Goal: Task Accomplishment & Management: Manage account settings

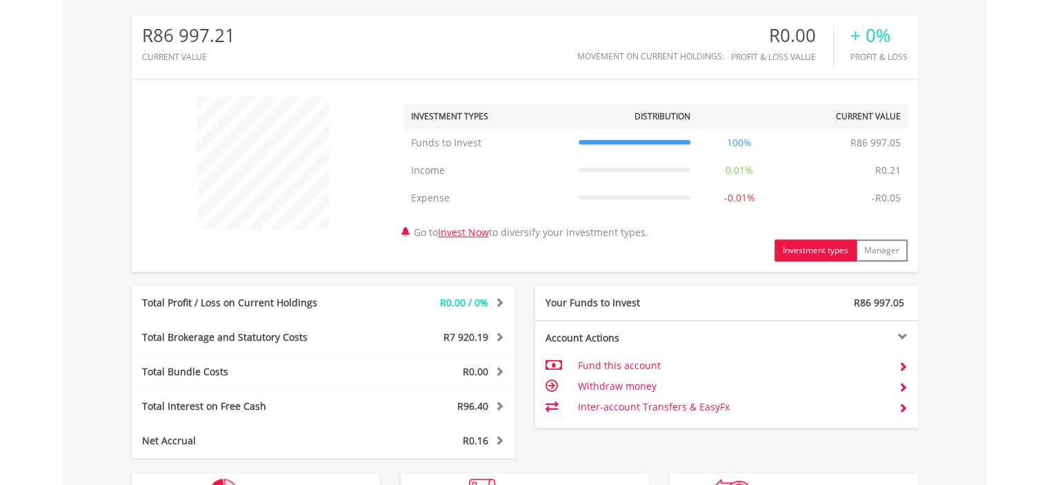
scroll to position [439, 0]
click at [902, 383] on span at bounding box center [903, 388] width 10 height 10
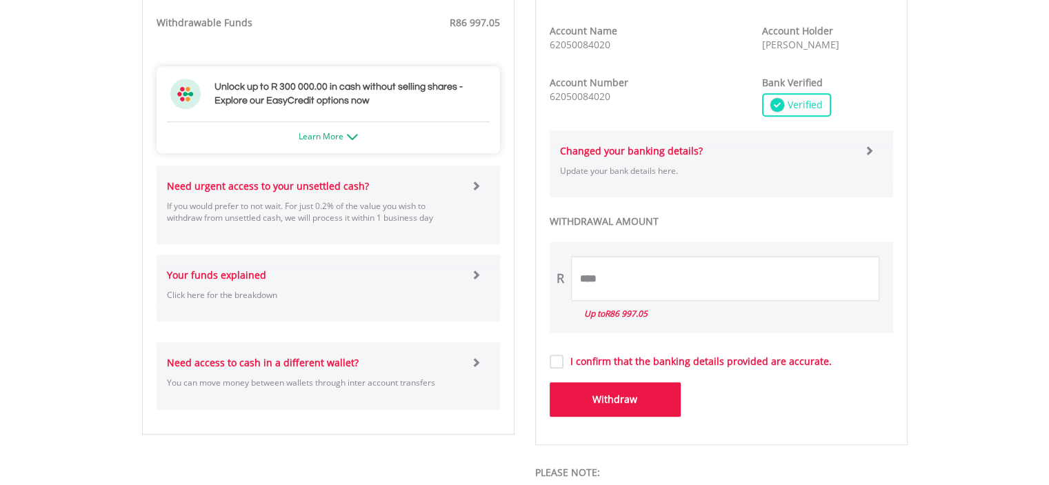
scroll to position [685, 0]
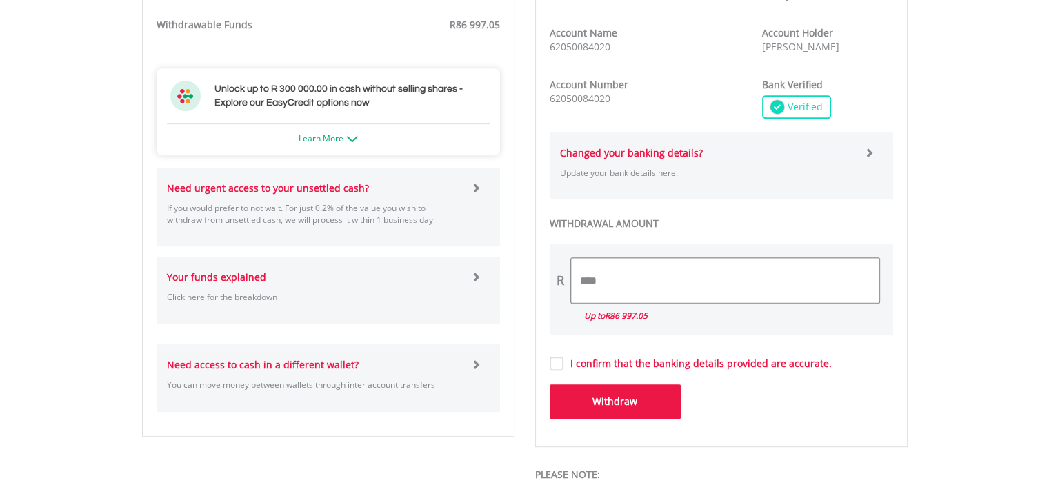
click at [600, 275] on input "****" at bounding box center [725, 280] width 308 height 45
click at [586, 275] on input "****" at bounding box center [725, 280] width 308 height 45
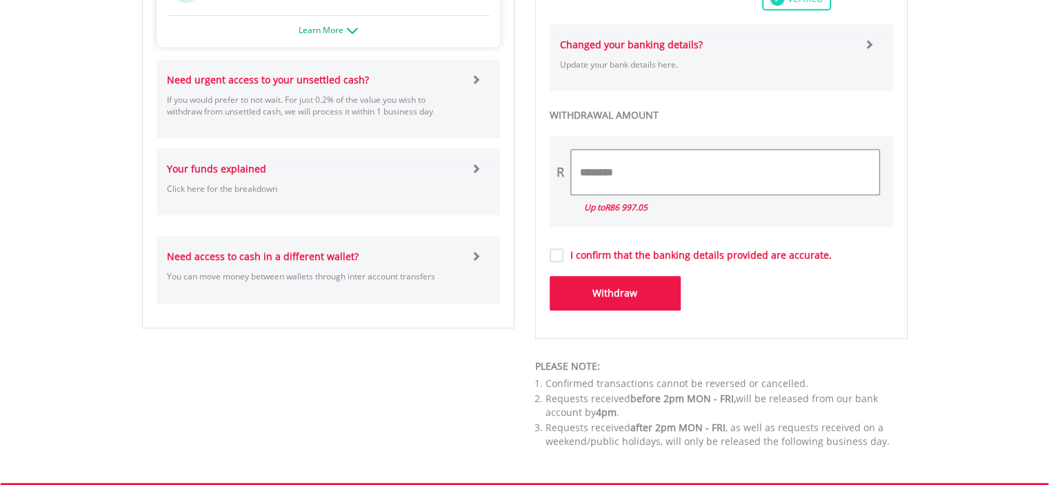
scroll to position [789, 0]
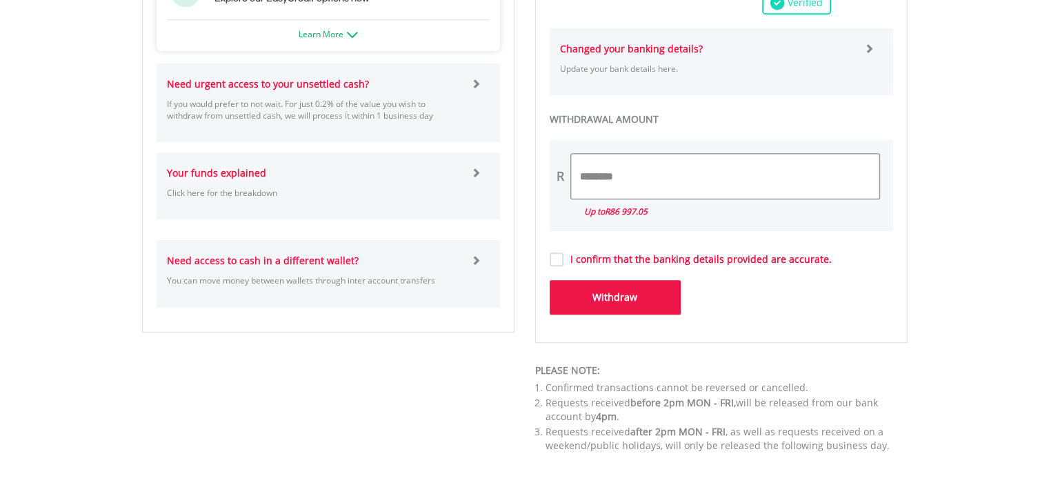
type input "********"
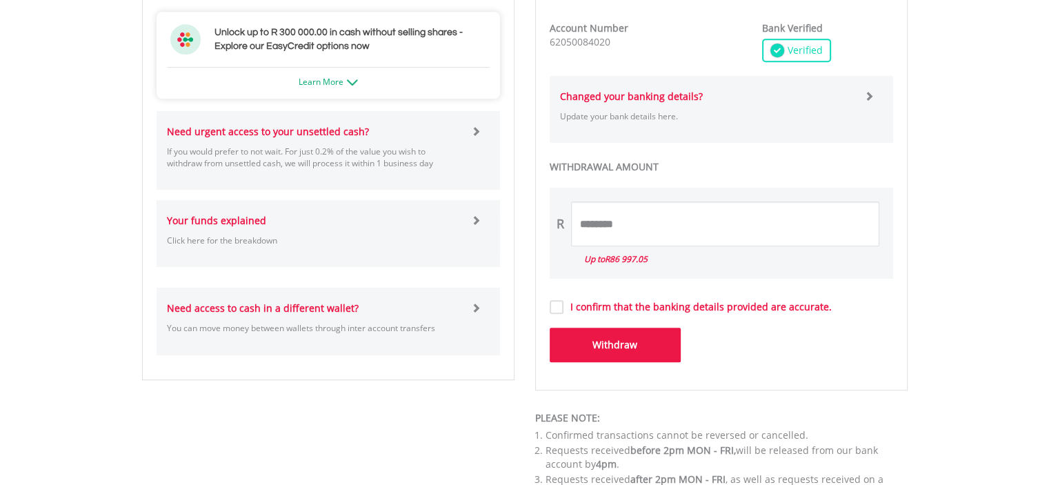
scroll to position [798, 0]
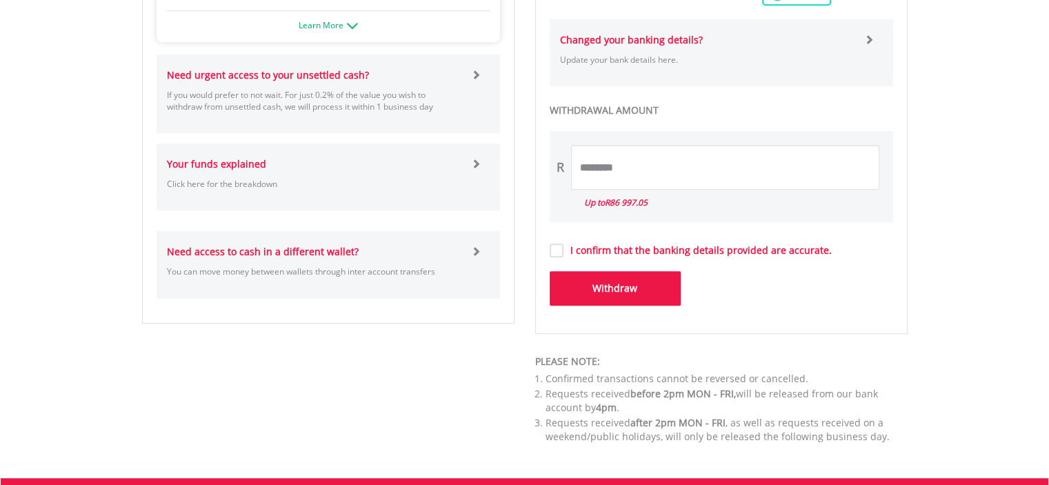
click at [607, 279] on button "Withdraw" at bounding box center [615, 288] width 131 height 34
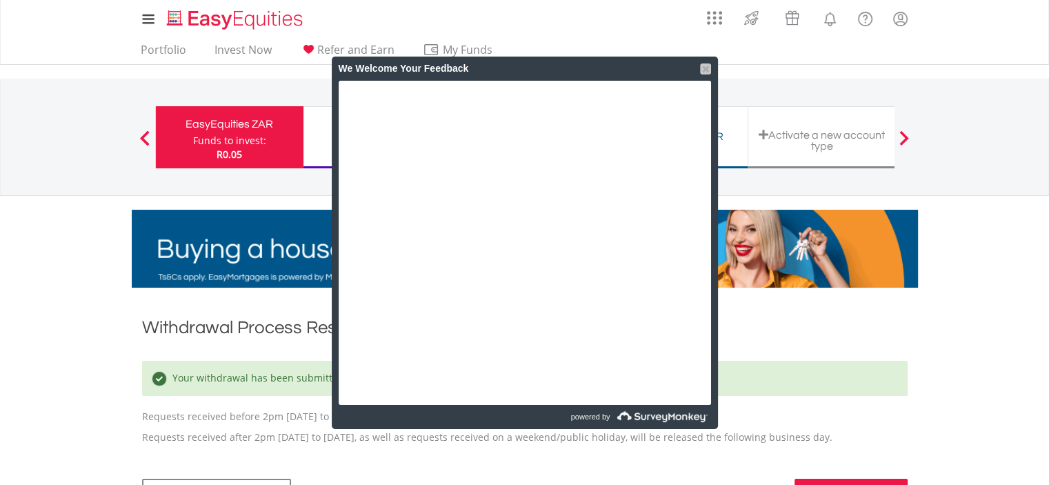
click at [706, 66] on div at bounding box center [705, 68] width 11 height 11
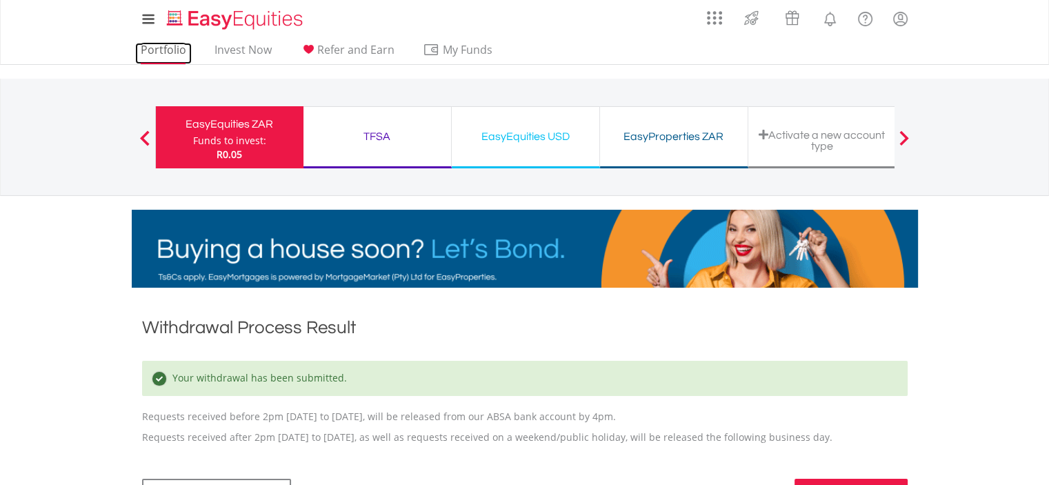
click at [157, 43] on link "Portfolio" at bounding box center [163, 53] width 57 height 21
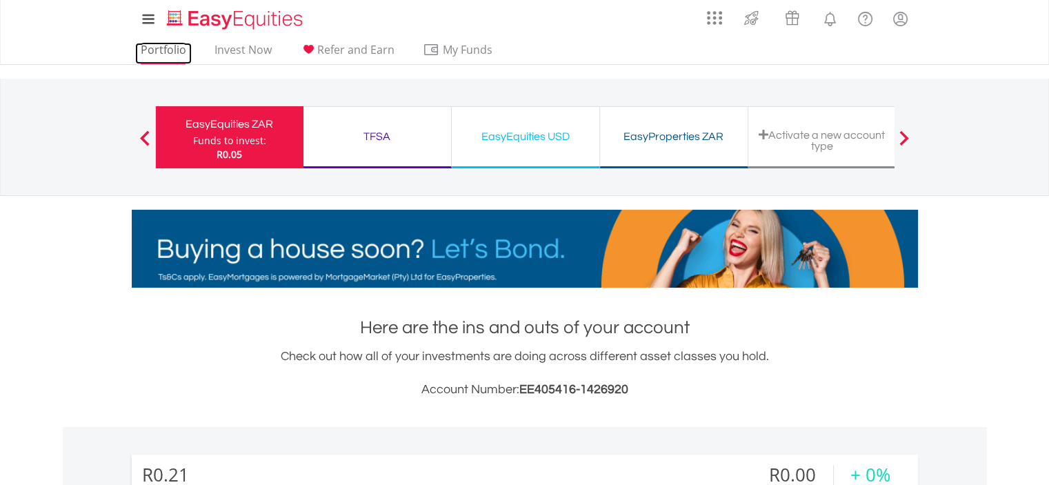
click at [166, 48] on link "Portfolio" at bounding box center [163, 53] width 57 height 21
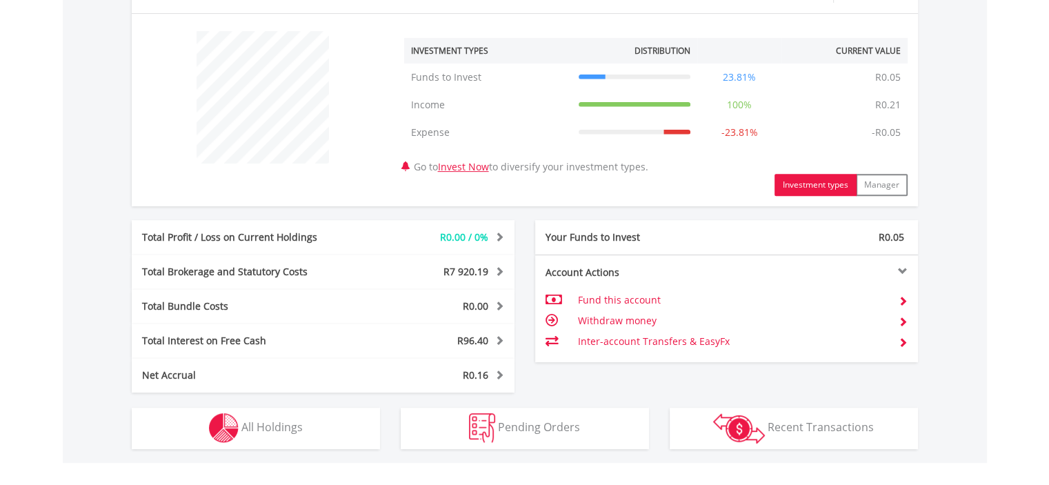
scroll to position [508, 0]
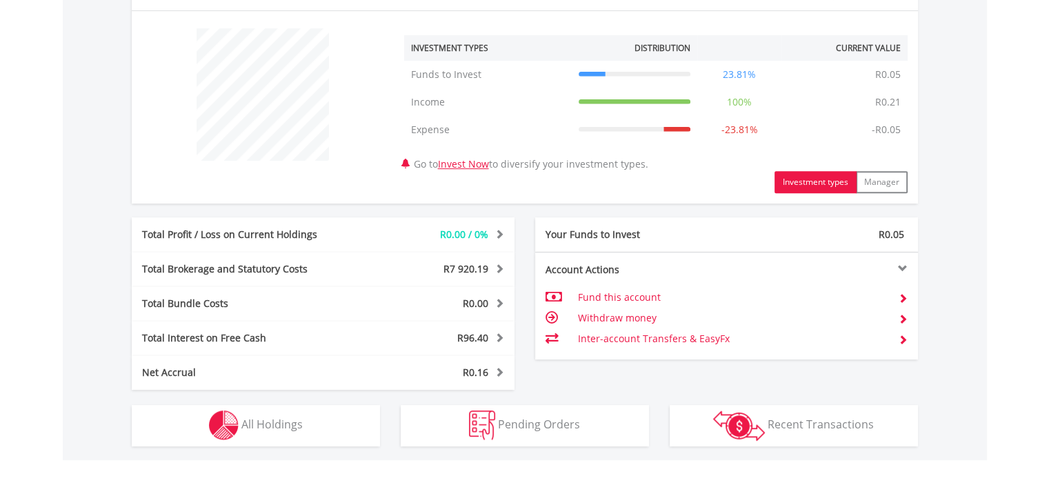
click at [640, 317] on td "Withdraw money" at bounding box center [732, 318] width 310 height 21
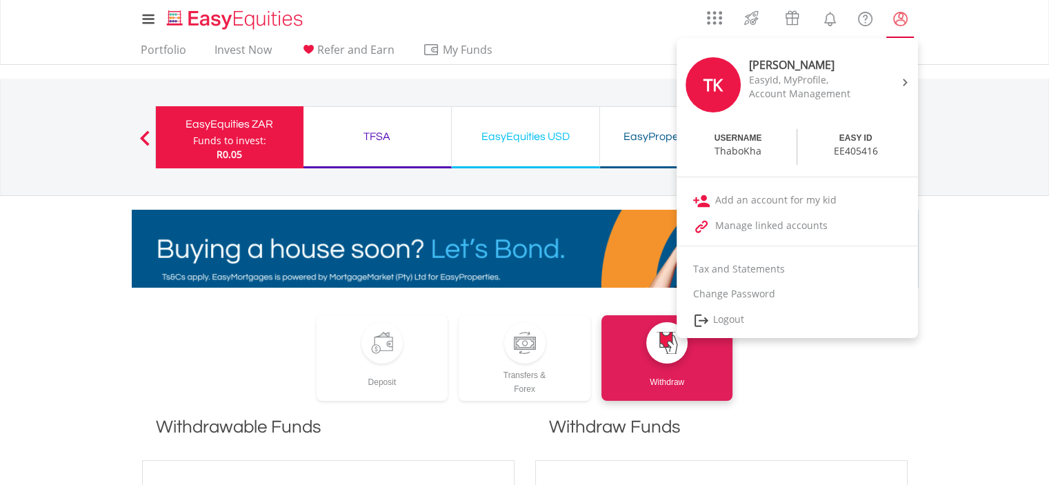
click at [898, 21] on lord-icon "My Profile" at bounding box center [900, 18] width 17 height 17
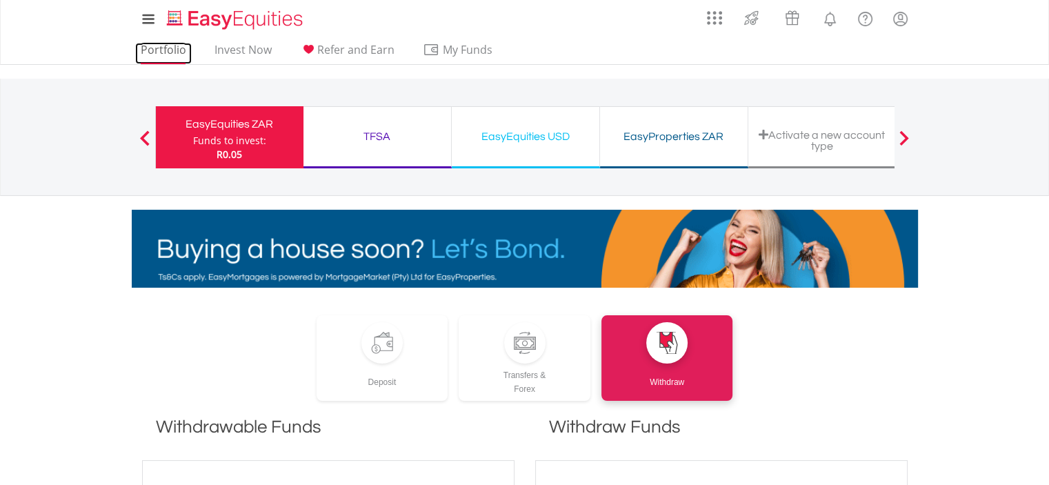
click at [171, 43] on link "Portfolio" at bounding box center [163, 53] width 57 height 21
